Goal: Information Seeking & Learning: Check status

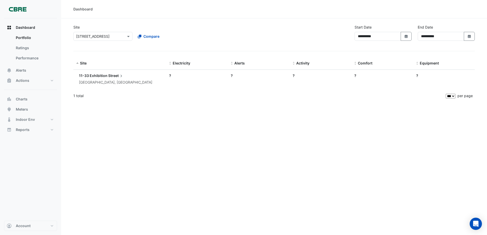
select select "***"
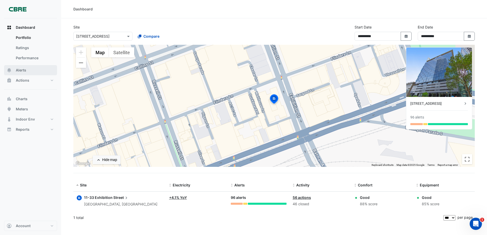
click at [25, 71] on span "Alerts" at bounding box center [21, 70] width 10 height 5
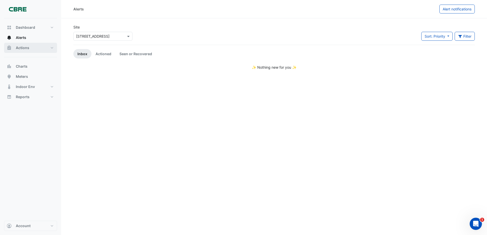
click at [39, 49] on button "Actions" at bounding box center [30, 48] width 53 height 10
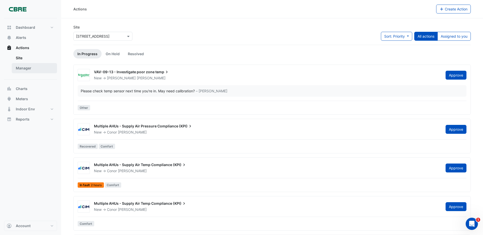
click at [45, 67] on link "Manager" at bounding box center [34, 68] width 45 height 10
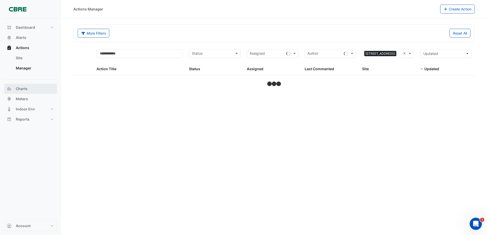
select select "***"
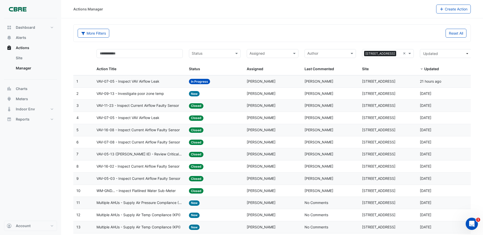
click at [164, 84] on div "VAV-07-05 - Inspect VAV Airflow Leak" at bounding box center [140, 82] width 86 height 6
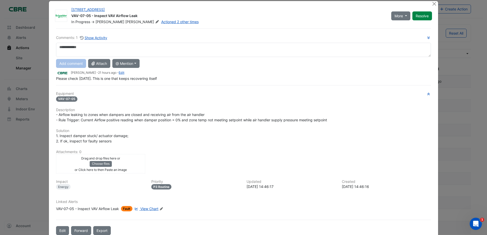
scroll to position [18, 0]
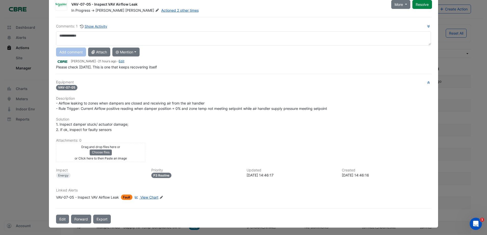
click at [150, 197] on span "View Chart" at bounding box center [149, 197] width 18 height 4
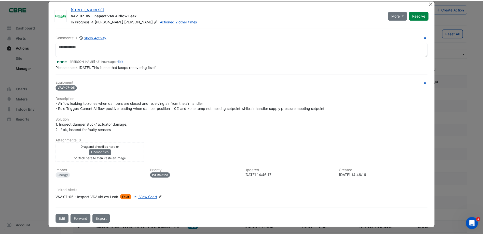
scroll to position [7, 0]
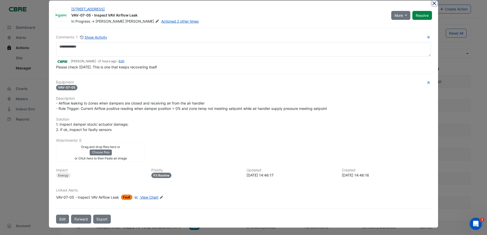
click at [432, 3] on button "Close" at bounding box center [434, 3] width 5 height 5
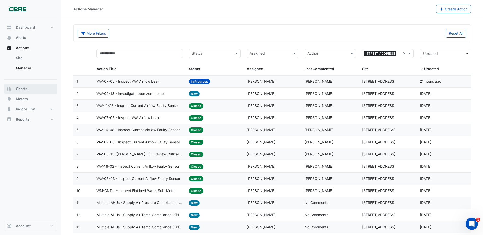
click at [17, 91] on span "Charts" at bounding box center [22, 88] width 12 height 5
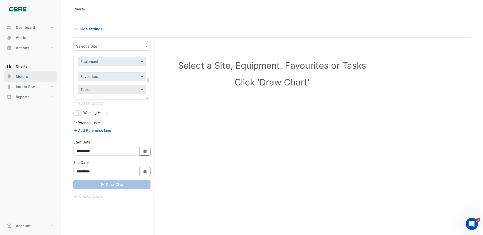
click at [22, 81] on button "Meters" at bounding box center [30, 77] width 53 height 10
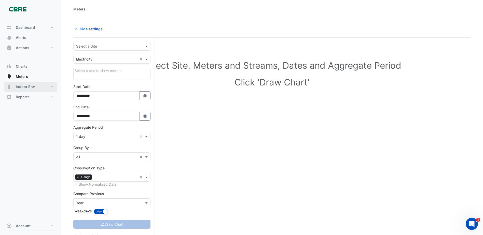
click at [25, 86] on span "Indoor Env" at bounding box center [25, 86] width 19 height 5
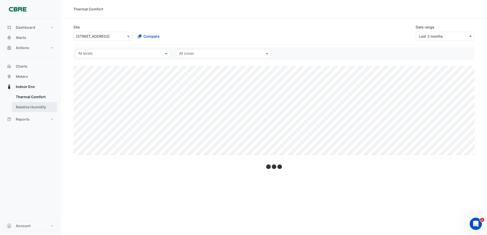
click at [30, 107] on link "Relative Humidity" at bounding box center [34, 107] width 45 height 10
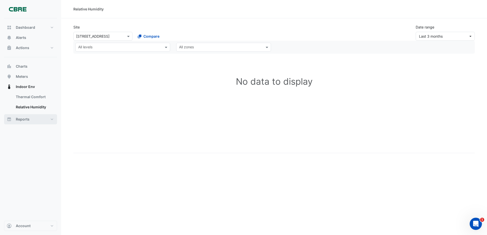
click at [24, 120] on span "Reports" at bounding box center [23, 119] width 14 height 5
select select "***"
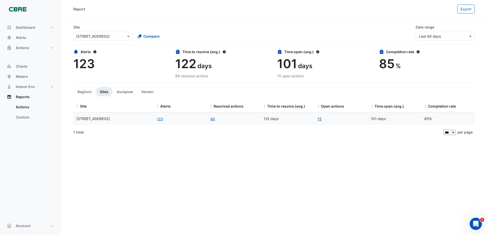
click at [319, 117] on link "15" at bounding box center [319, 119] width 5 height 6
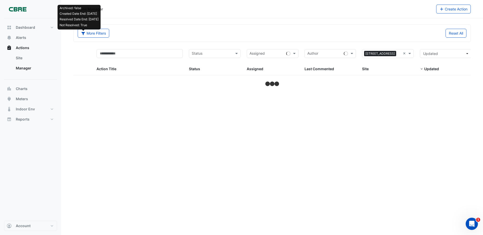
select select "***"
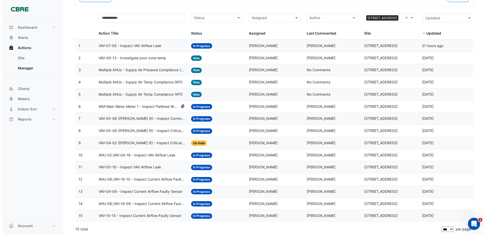
scroll to position [36, 0]
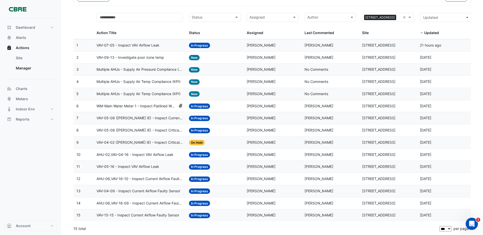
click at [227, 216] on div "Status: In Progress" at bounding box center [215, 216] width 52 height 6
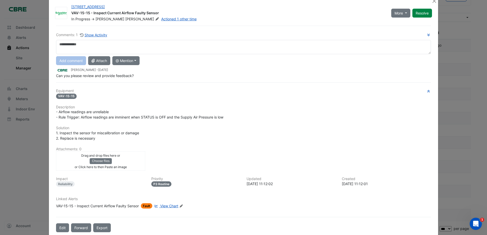
scroll to position [18, 0]
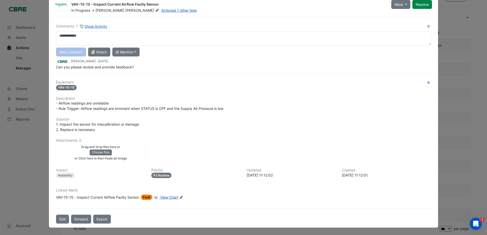
click at [168, 198] on span "View Chart" at bounding box center [169, 197] width 18 height 4
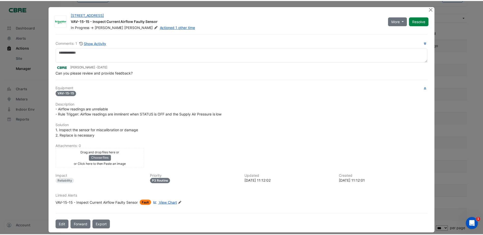
scroll to position [0, 0]
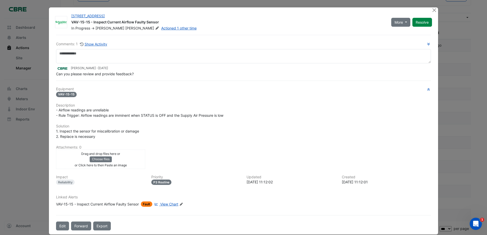
click at [13, 200] on ngb-modal-window "11-33 Exhibition Street VAV-15-15 - Inspect Current Airflow Faulty Sensor In Pr…" at bounding box center [243, 117] width 487 height 235
click at [432, 9] on button "Close" at bounding box center [434, 9] width 5 height 5
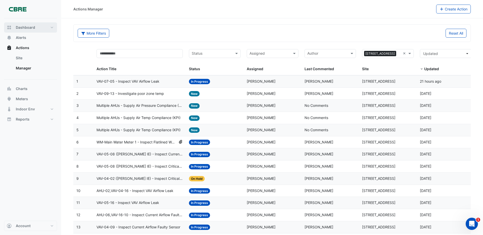
click at [27, 24] on button "Dashboard" at bounding box center [30, 27] width 53 height 10
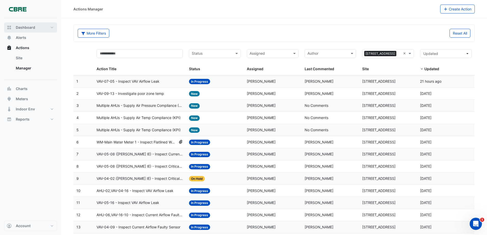
select select "***"
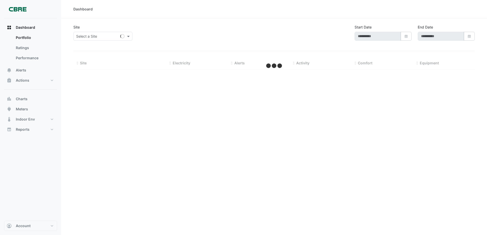
type input "**********"
select select "***"
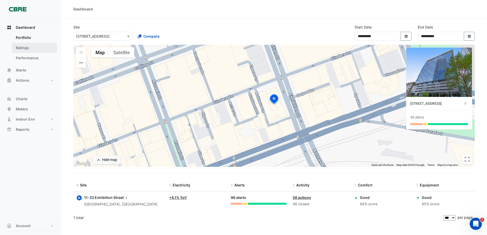
click at [29, 48] on link "Ratings" at bounding box center [34, 48] width 45 height 10
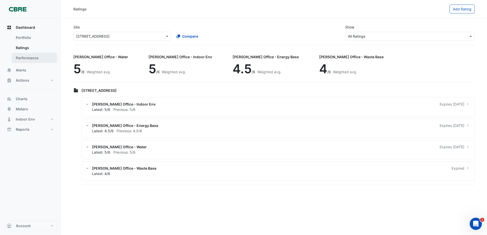
click at [30, 57] on link "Performance" at bounding box center [34, 58] width 45 height 10
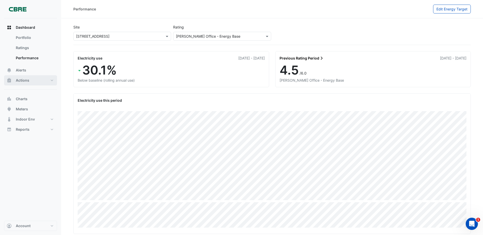
click at [16, 76] on button "Actions" at bounding box center [30, 80] width 53 height 10
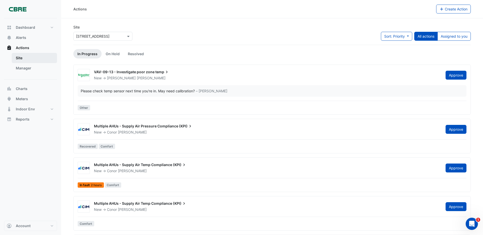
click at [32, 62] on link "Site" at bounding box center [34, 58] width 45 height 10
click at [33, 72] on link "Manager" at bounding box center [34, 68] width 45 height 10
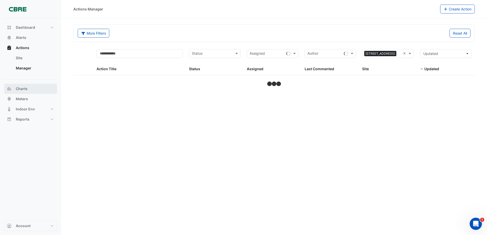
click at [33, 93] on button "Charts" at bounding box center [30, 89] width 53 height 10
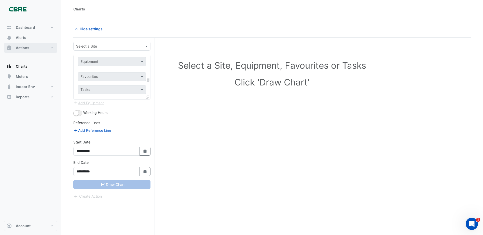
click at [35, 51] on button "Actions" at bounding box center [30, 48] width 53 height 10
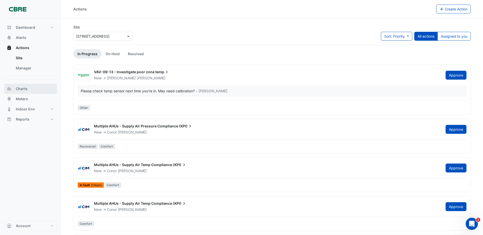
click at [39, 89] on button "Charts" at bounding box center [30, 89] width 53 height 10
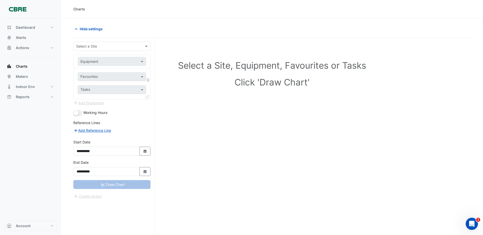
click at [117, 47] on input "text" at bounding box center [106, 46] width 61 height 5
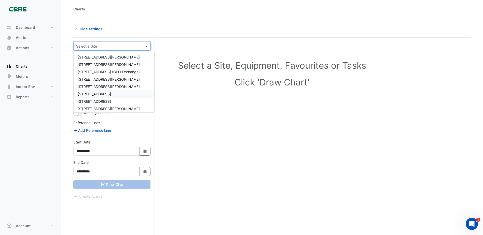
click at [118, 94] on div "[STREET_ADDRESS]" at bounding box center [114, 93] width 81 height 7
